Goal: Task Accomplishment & Management: Manage account settings

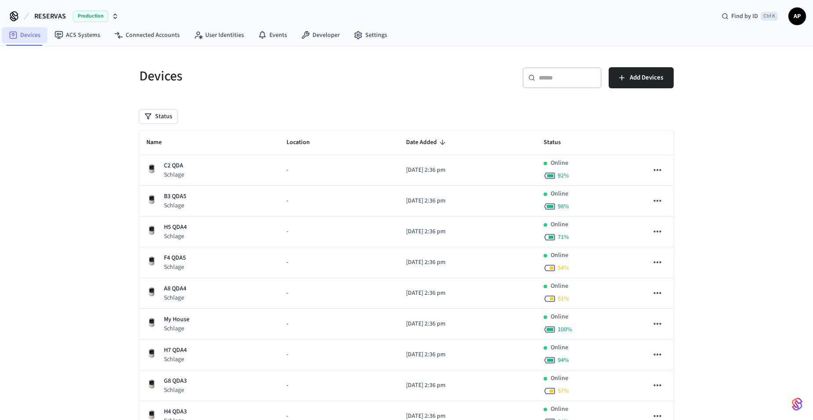
click at [35, 40] on link "Devices" at bounding box center [25, 35] width 46 height 16
click at [86, 19] on span "Production" at bounding box center [90, 16] width 35 height 11
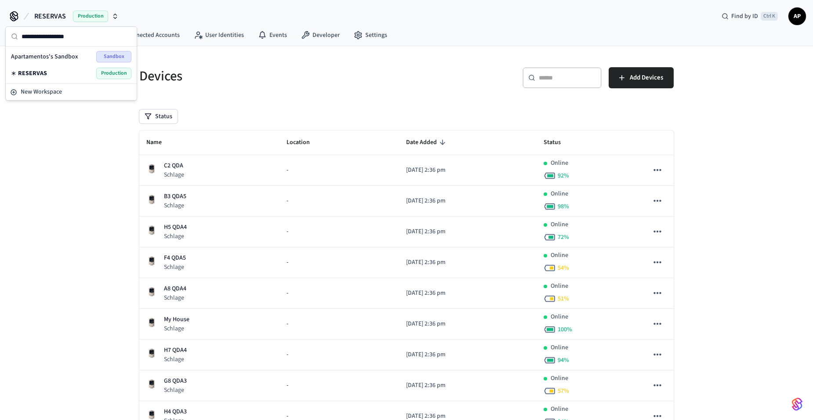
click at [106, 72] on span "Production" at bounding box center [113, 73] width 35 height 11
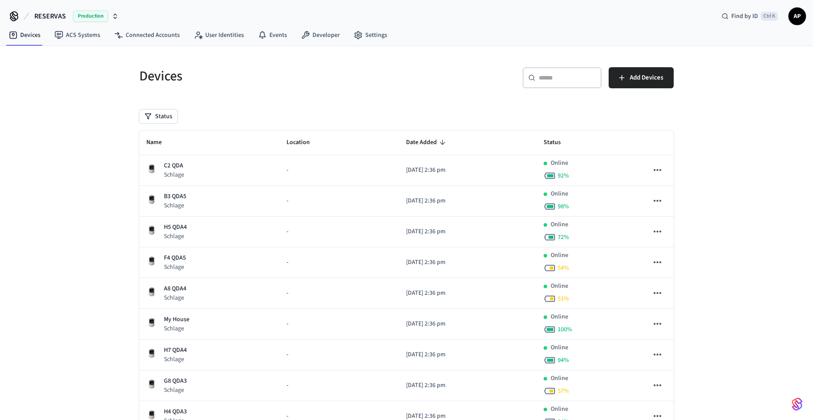
click at [800, 22] on span "AP" at bounding box center [797, 16] width 16 height 16
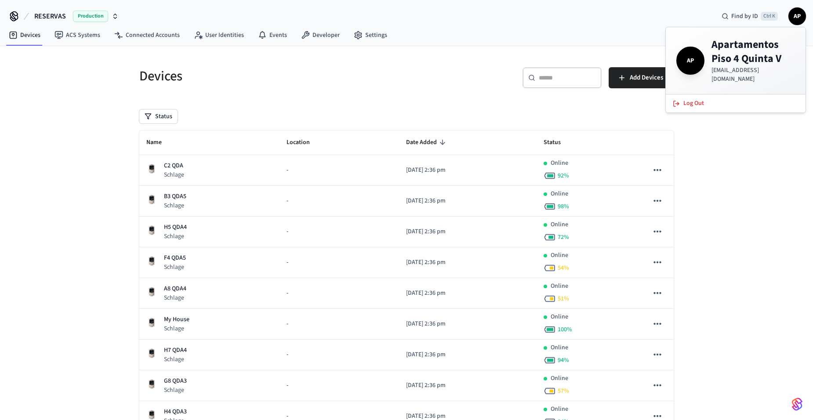
click at [799, 22] on span "AP" at bounding box center [797, 16] width 16 height 16
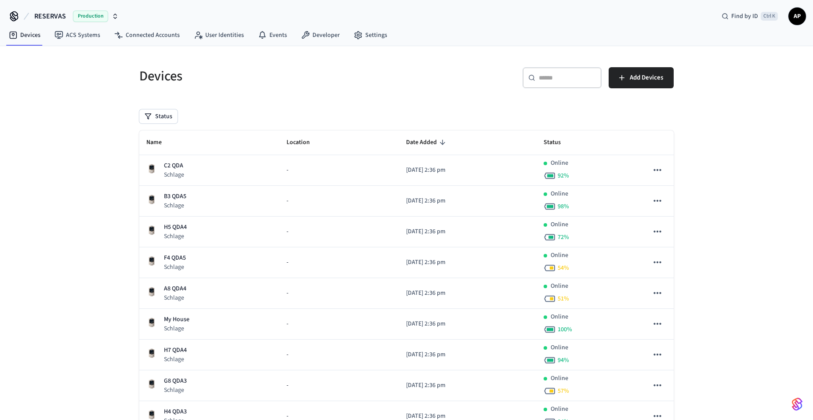
click at [93, 15] on span "Production" at bounding box center [90, 16] width 35 height 11
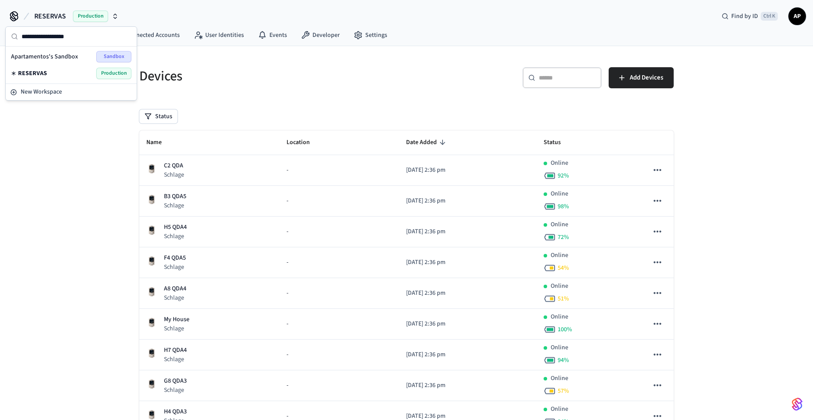
click at [63, 141] on div "Devices ​ ​ Add Devices Status Name Location Date Added Status C2 QDA Schlage -…" at bounding box center [406, 420] width 813 height 748
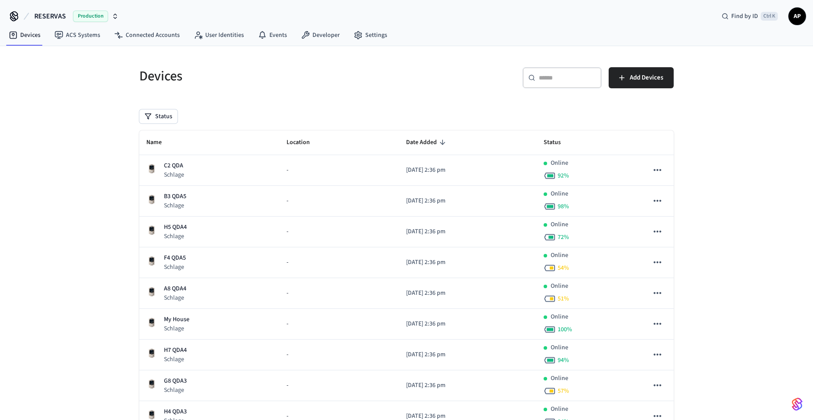
click at [795, 26] on div "Devices ACS Systems Connected Accounts User Identities Events Developer Settings" at bounding box center [406, 35] width 813 height 21
click at [797, 21] on span "AP" at bounding box center [797, 16] width 16 height 16
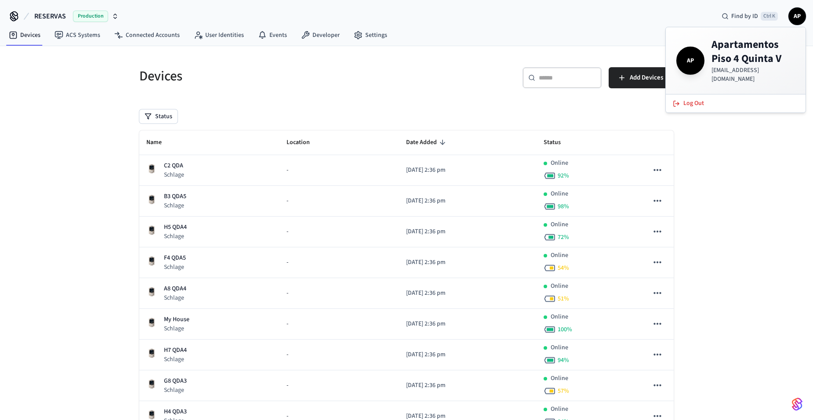
click at [452, 70] on div "​ ​ Add Devices" at bounding box center [543, 81] width 262 height 28
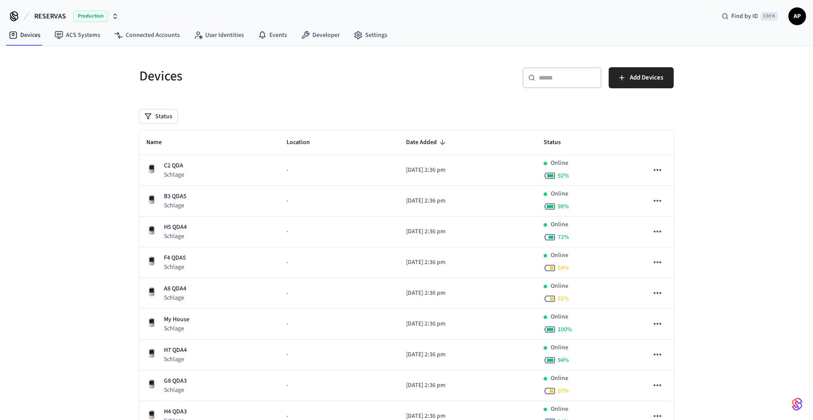
click at [807, 17] on div "RESERVAS Production Find by ID Ctrl K AP" at bounding box center [406, 12] width 813 height 25
click at [801, 17] on span "AP" at bounding box center [797, 16] width 16 height 16
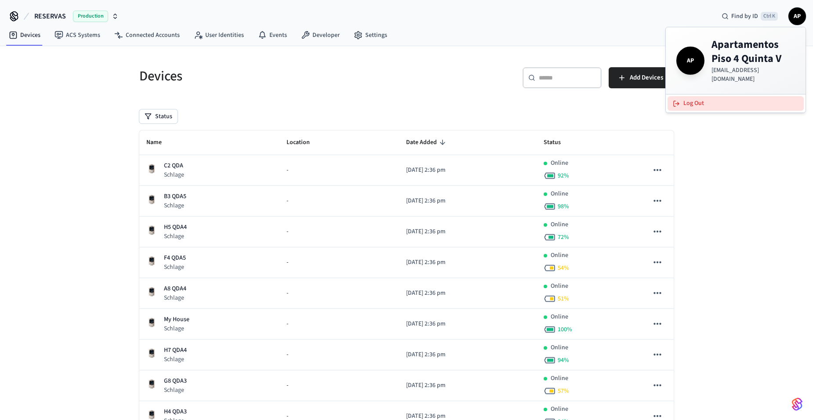
click at [742, 96] on button "Log Out" at bounding box center [735, 103] width 136 height 14
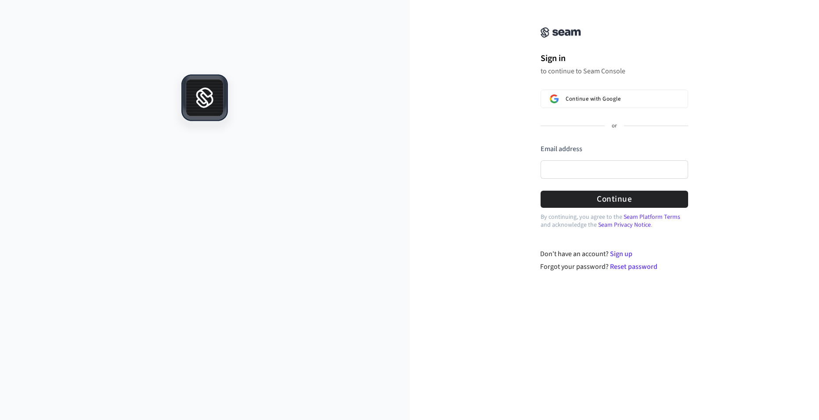
click at [201, 86] on icon at bounding box center [204, 97] width 37 height 37
click at [596, 92] on button "Continue with Google" at bounding box center [615, 99] width 148 height 18
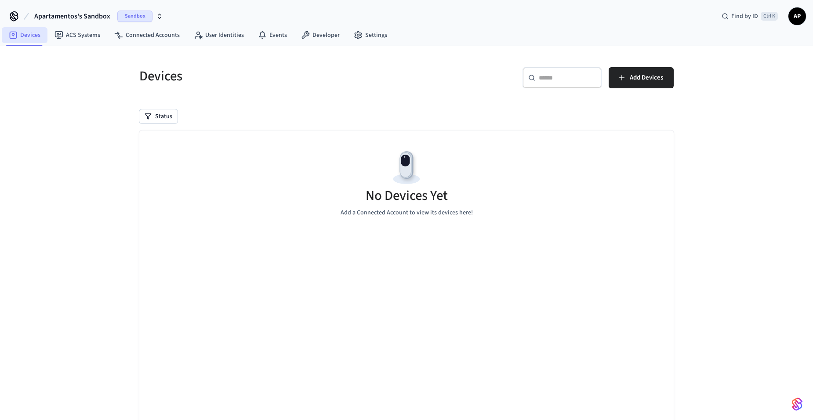
click at [28, 38] on link "Devices" at bounding box center [25, 35] width 46 height 16
click at [85, 14] on span "Apartamentos's Sandbox" at bounding box center [72, 16] width 76 height 11
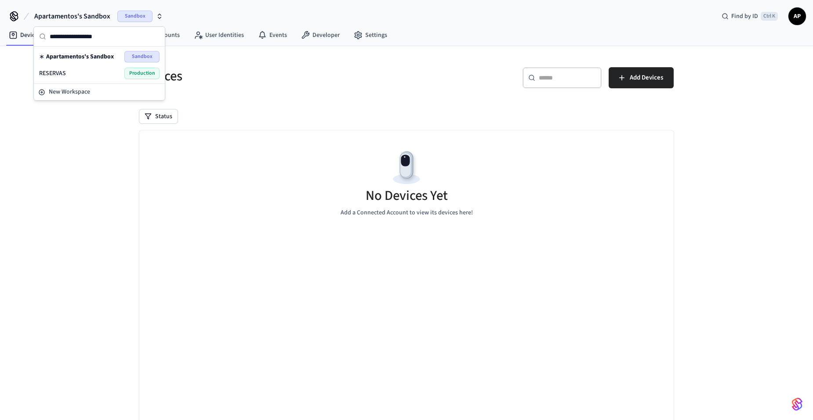
click at [83, 71] on div "RESERVAS Production" at bounding box center [99, 73] width 120 height 11
